Goal: Task Accomplishment & Management: Use online tool/utility

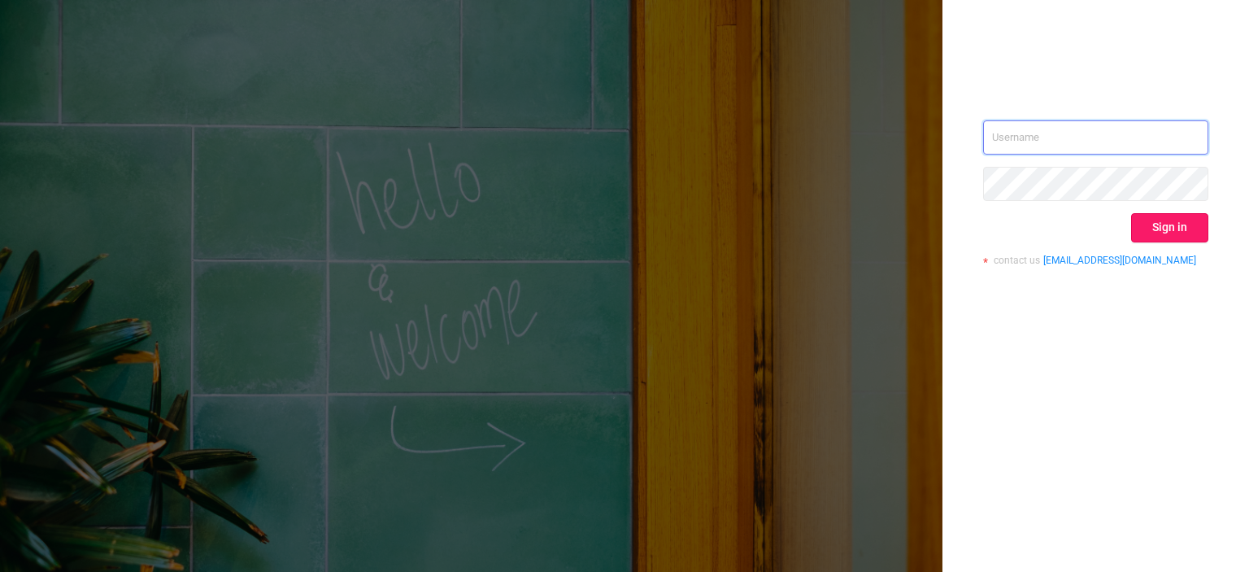
type input "tosh@buzzoola.com"
click at [1157, 234] on button "Sign in" at bounding box center [1169, 227] width 77 height 29
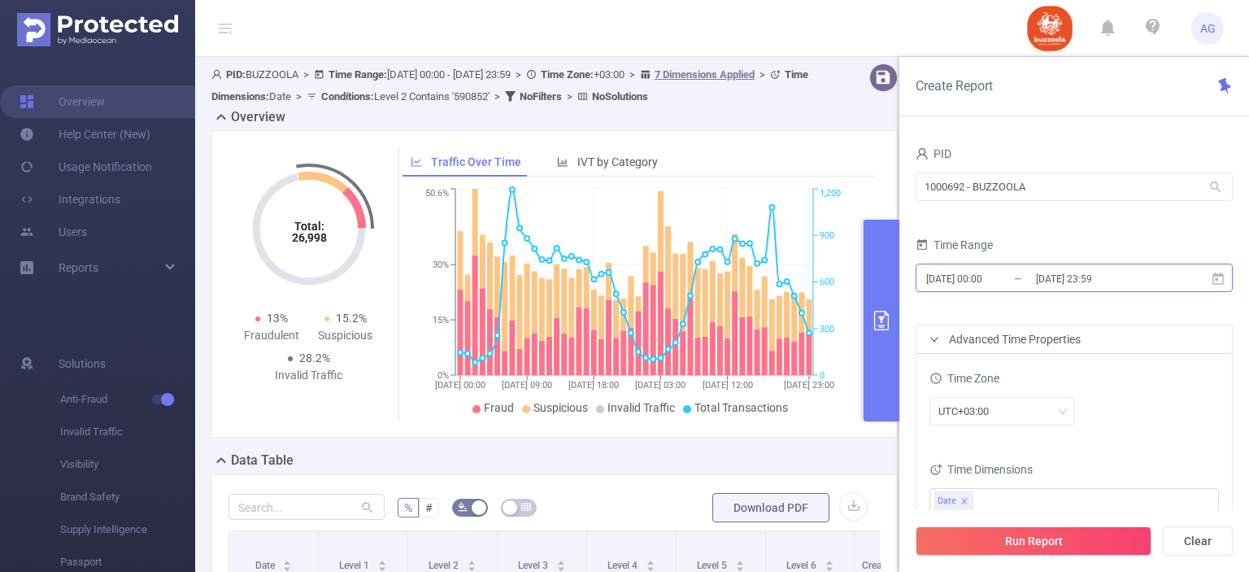
click at [1015, 278] on input "[DATE] 00:00" at bounding box center [990, 278] width 132 height 22
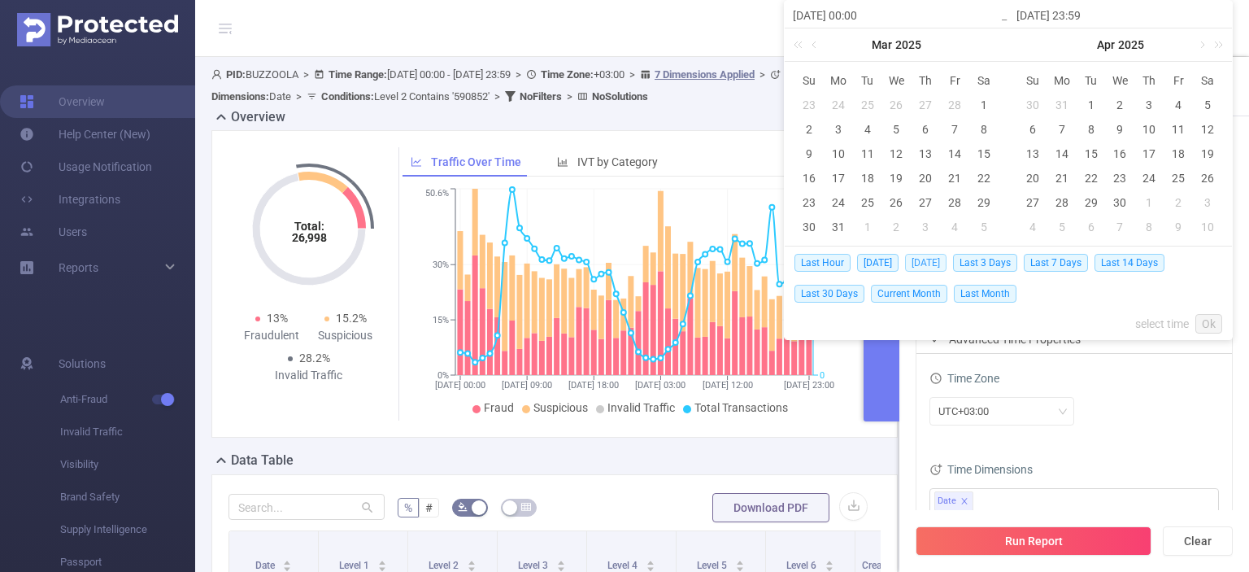
click at [930, 266] on span "[DATE]" at bounding box center [925, 263] width 41 height 18
type input "[DATE] 00:00"
type input "[DATE] 23:59"
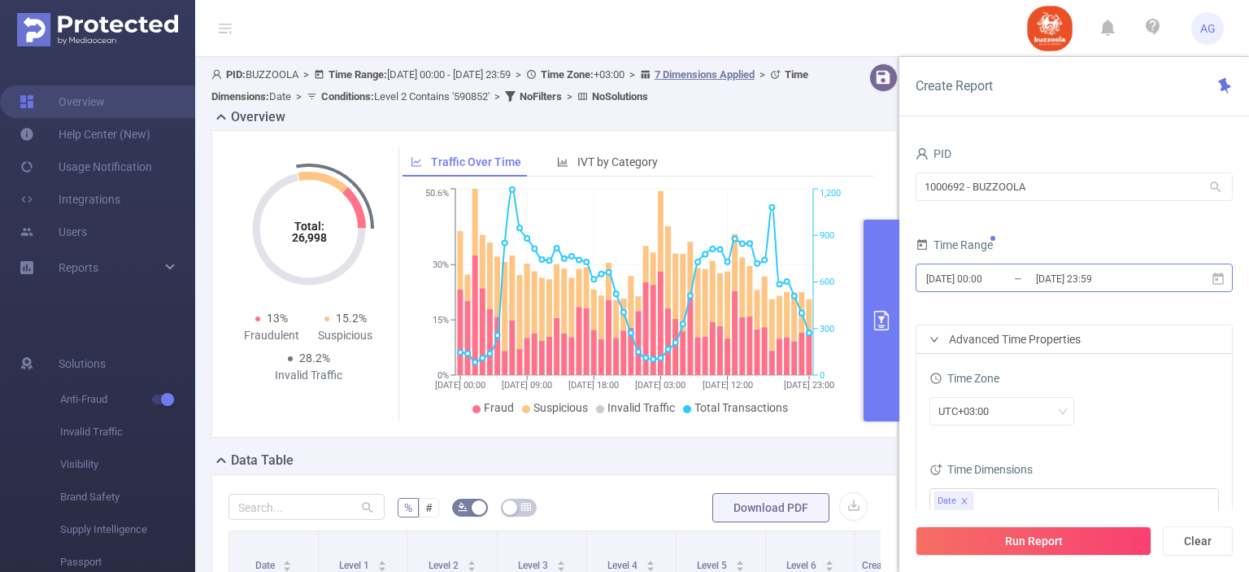
click at [981, 280] on input "[DATE] 00:00" at bounding box center [990, 278] width 132 height 22
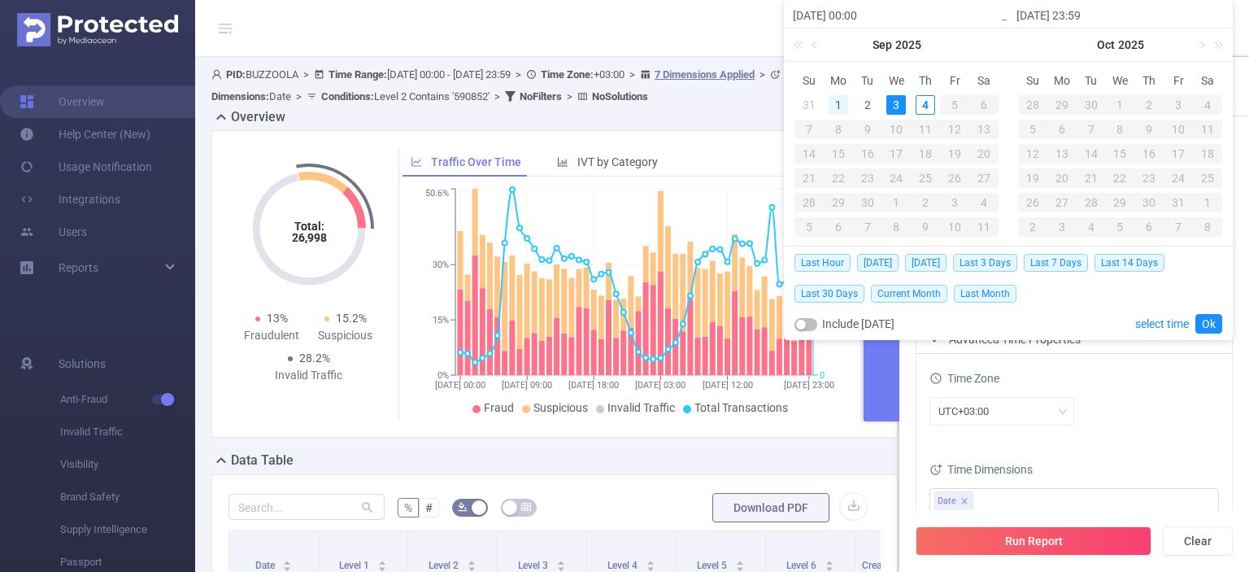
click at [832, 103] on div "1" at bounding box center [839, 105] width 20 height 20
click at [894, 102] on div "3" at bounding box center [896, 105] width 20 height 20
type input "[DATE] 00:00"
click at [1215, 324] on link "Ok" at bounding box center [1208, 324] width 27 height 20
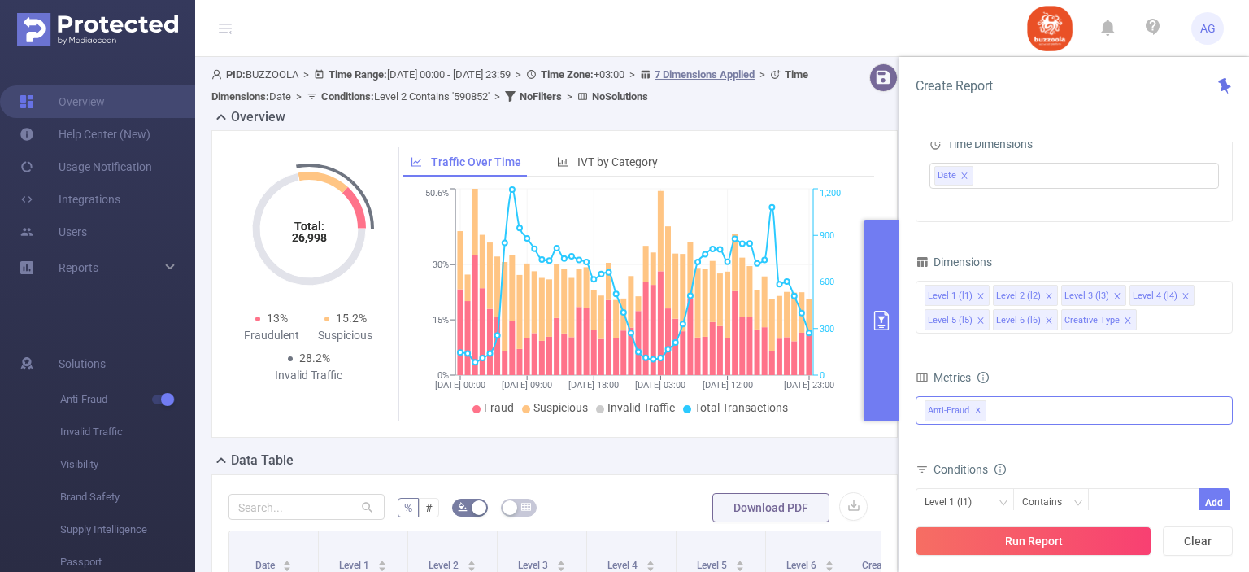
click at [976, 406] on span "✕" at bounding box center [978, 411] width 7 height 20
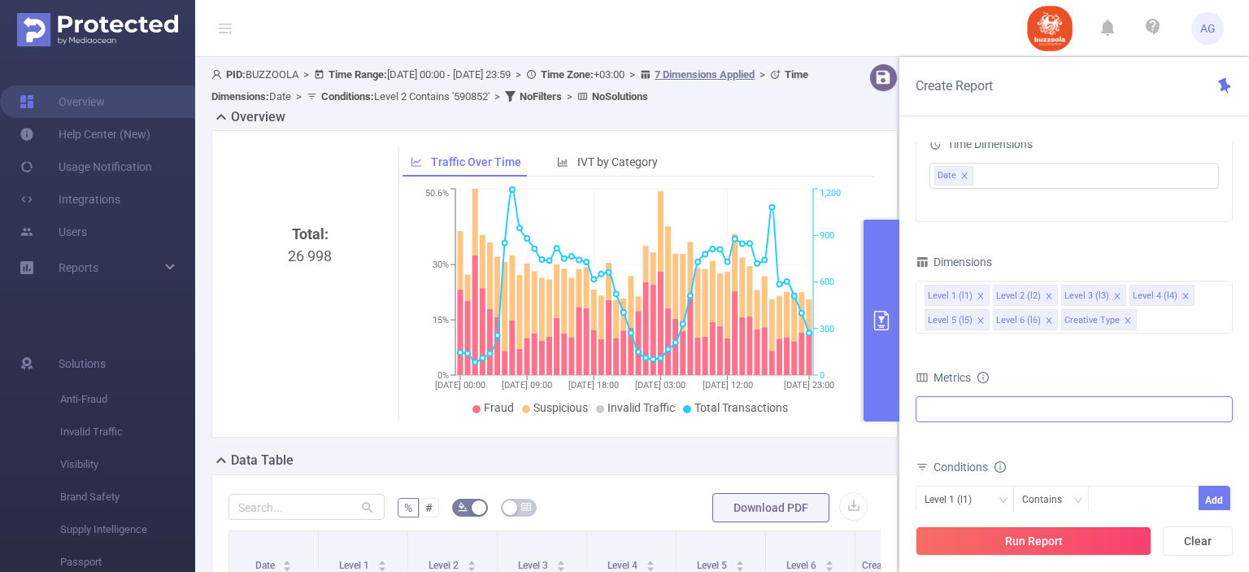
click at [987, 415] on div at bounding box center [1074, 409] width 317 height 26
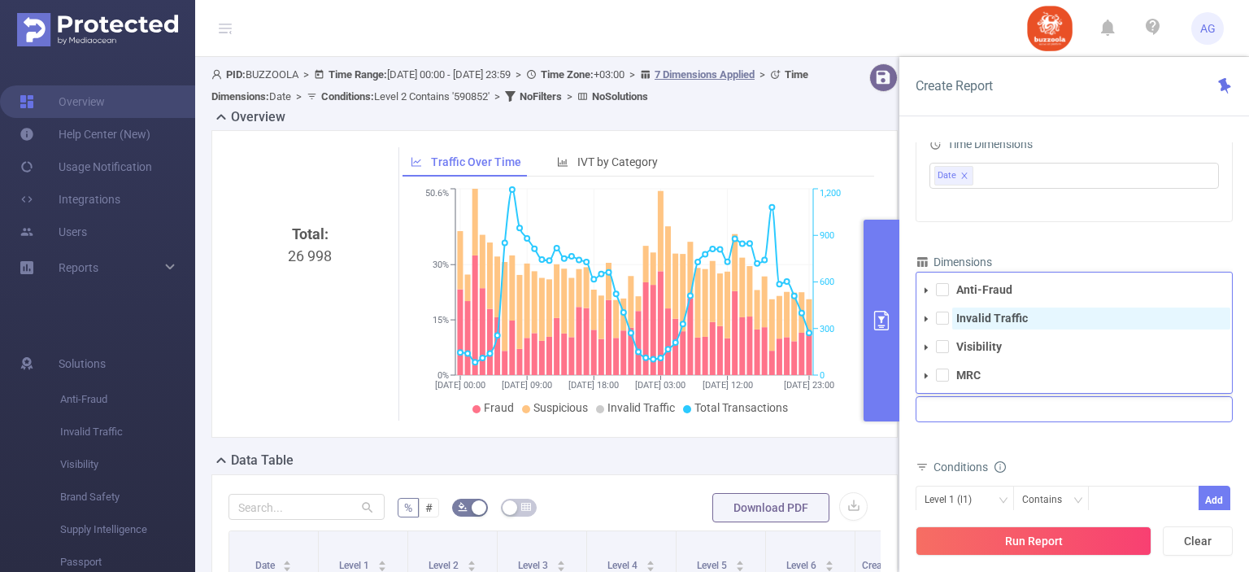
click at [967, 318] on strong "Invalid Traffic" at bounding box center [992, 317] width 72 height 13
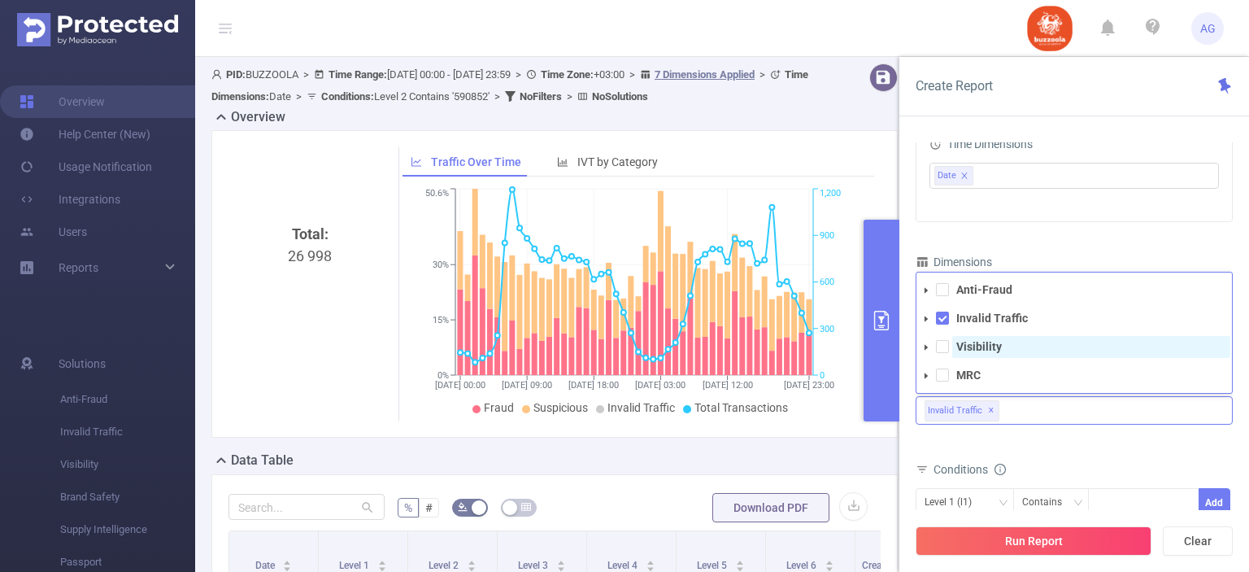
click at [978, 344] on strong "Visibility" at bounding box center [979, 346] width 46 height 13
click at [1043, 448] on div "Total Fraudulent Bot/Virus Hostile Tools Tunneled Traffic Non Malicious Bots Vi…" at bounding box center [1074, 422] width 317 height 58
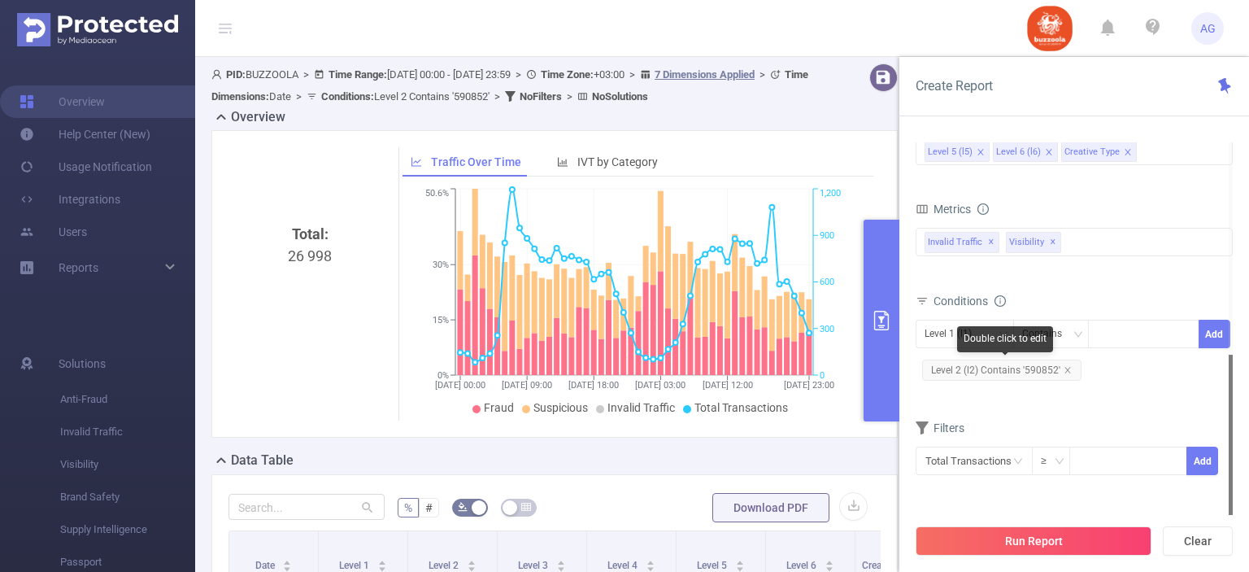
click at [1025, 370] on span "Level 2 (l2) Contains '590852'" at bounding box center [1001, 369] width 159 height 21
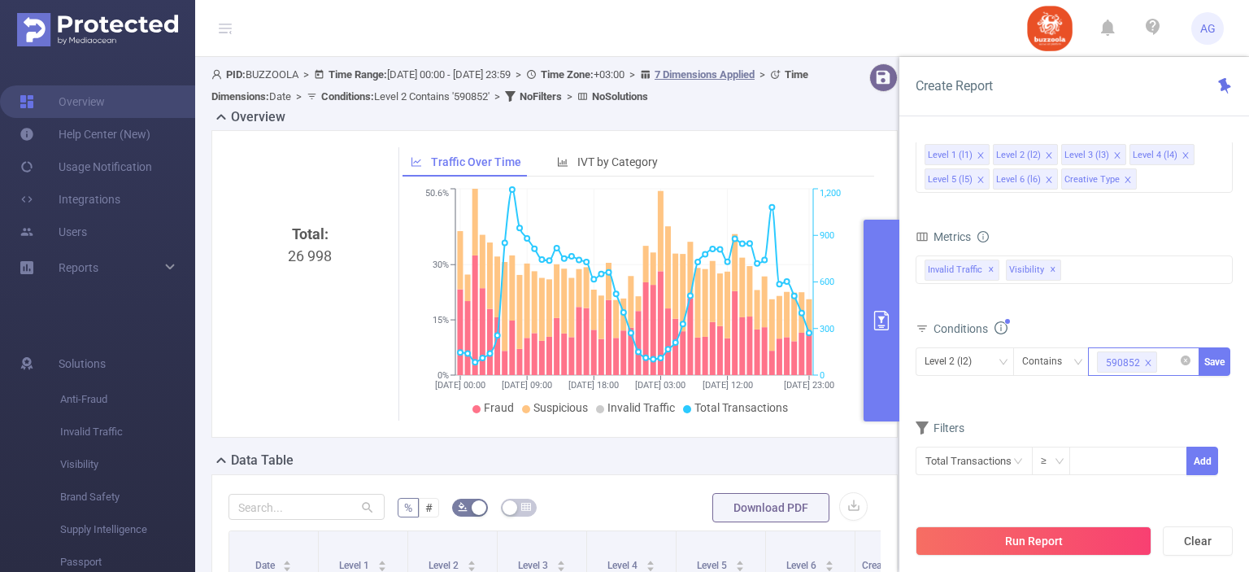
click at [1144, 360] on icon "icon: close" at bounding box center [1148, 363] width 8 height 8
click at [1142, 359] on div at bounding box center [1144, 361] width 94 height 27
paste input "583324"
type input "583324"
click at [1131, 386] on li "583324" at bounding box center [1143, 393] width 111 height 26
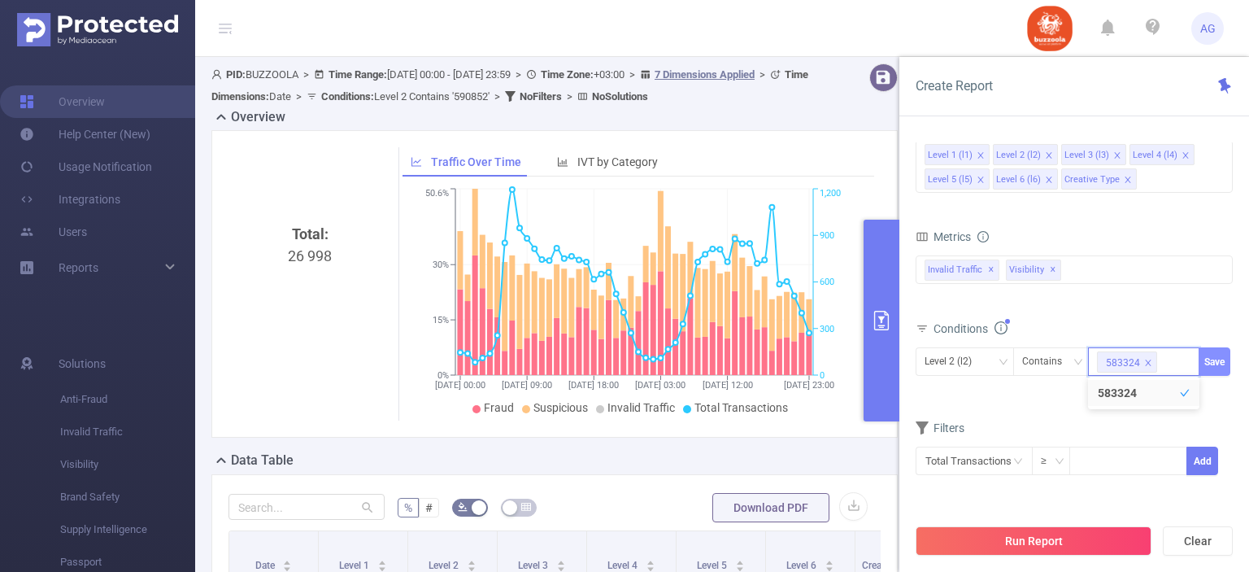
click at [1203, 355] on button "Save" at bounding box center [1214, 361] width 32 height 28
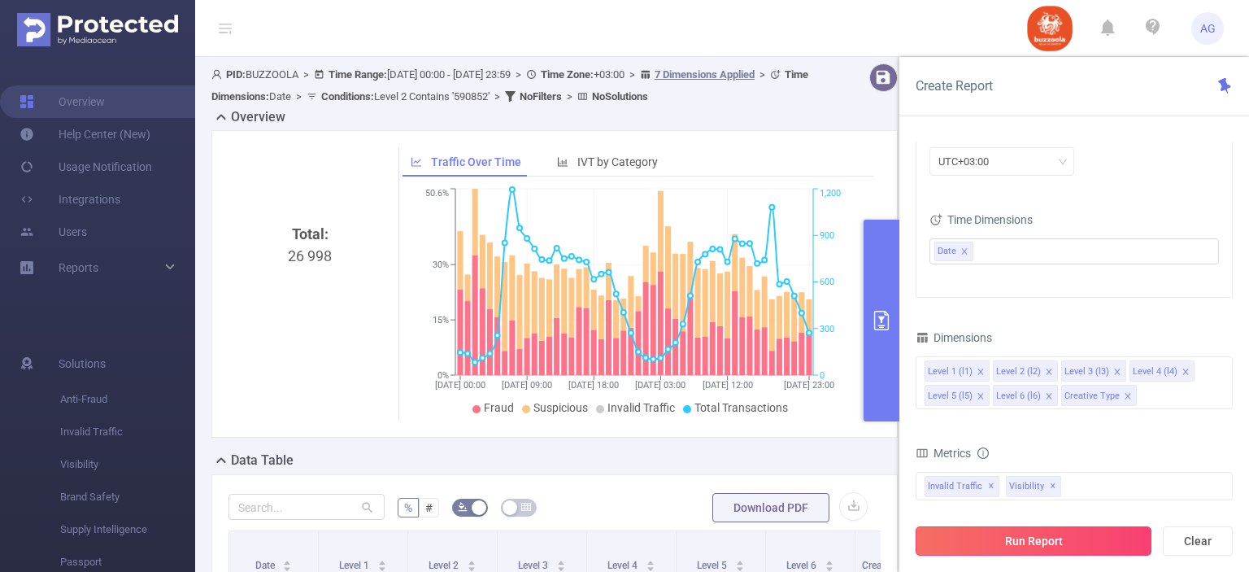
click at [1050, 534] on button "Run Report" at bounding box center [1034, 540] width 236 height 29
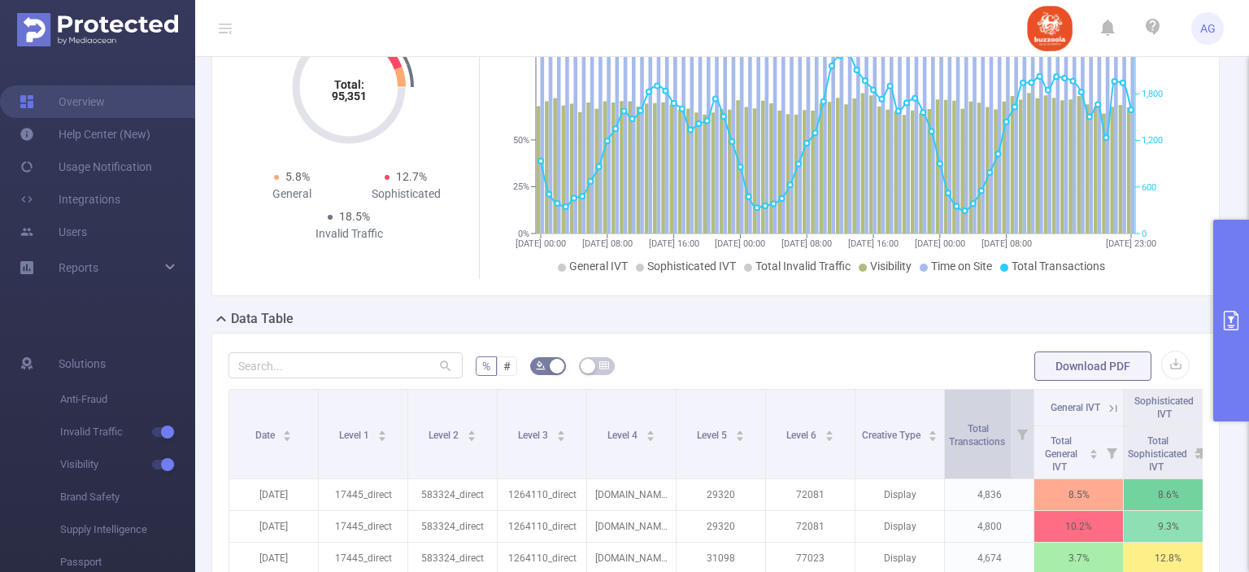
scroll to position [163, 0]
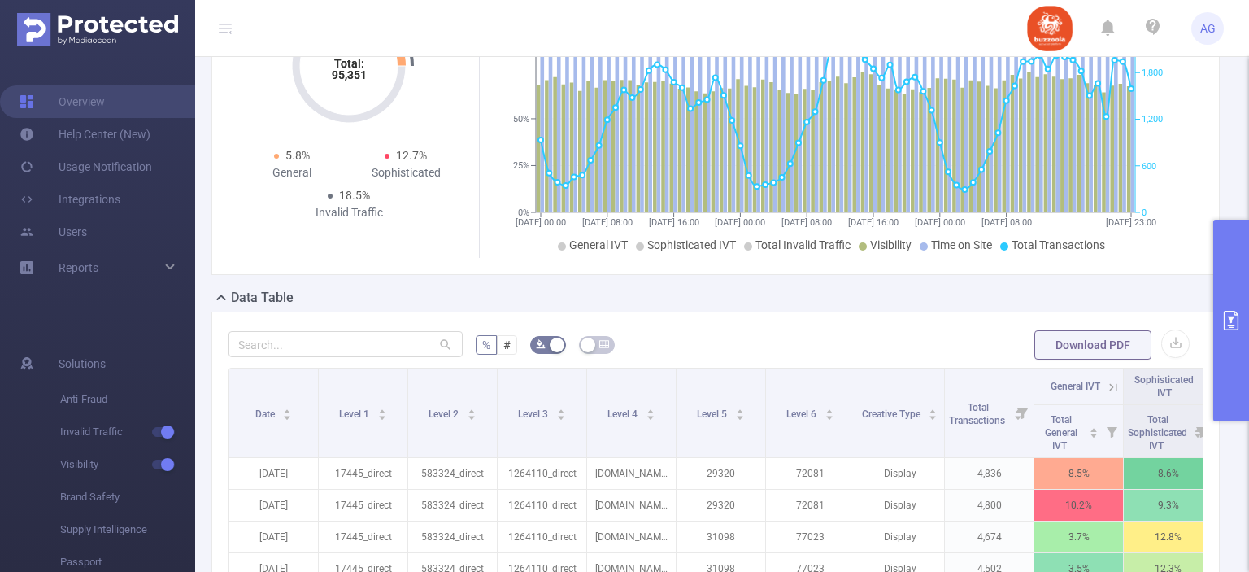
click at [1151, 352] on div "Download PDF" at bounding box center [1111, 344] width 155 height 33
click at [1167, 342] on button "button" at bounding box center [1175, 343] width 28 height 28
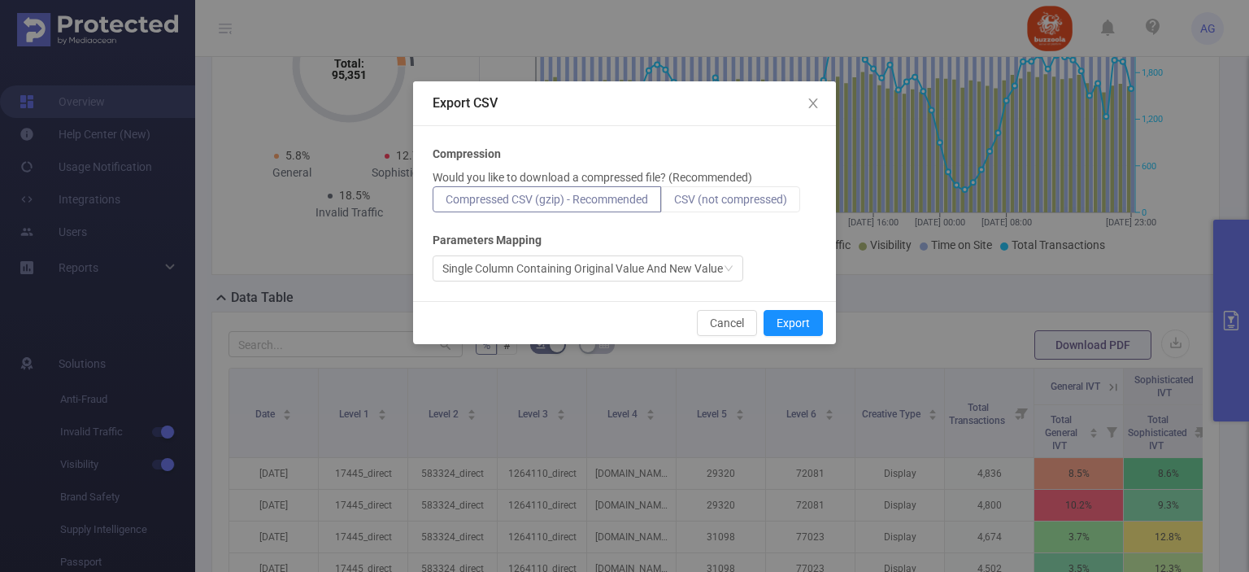
click at [781, 201] on span "CSV (not compressed)" at bounding box center [730, 199] width 113 height 13
click at [674, 203] on input "CSV (not compressed)" at bounding box center [674, 203] width 0 height 0
click at [807, 325] on button "Export" at bounding box center [792, 323] width 59 height 26
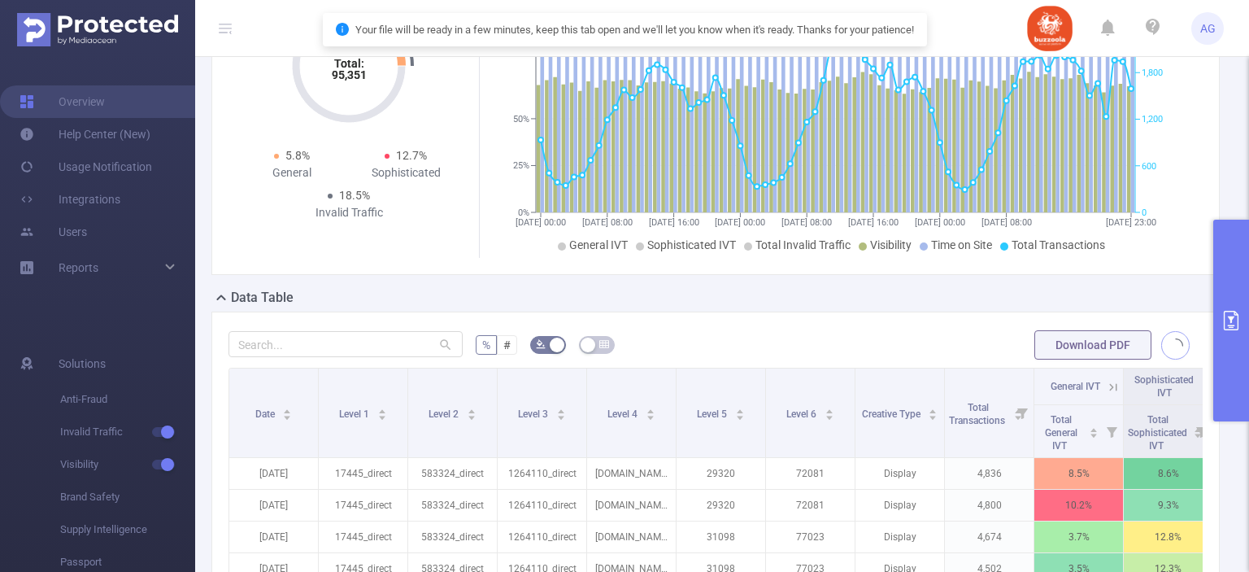
scroll to position [0, 0]
